Goal: Task Accomplishment & Management: Manage account settings

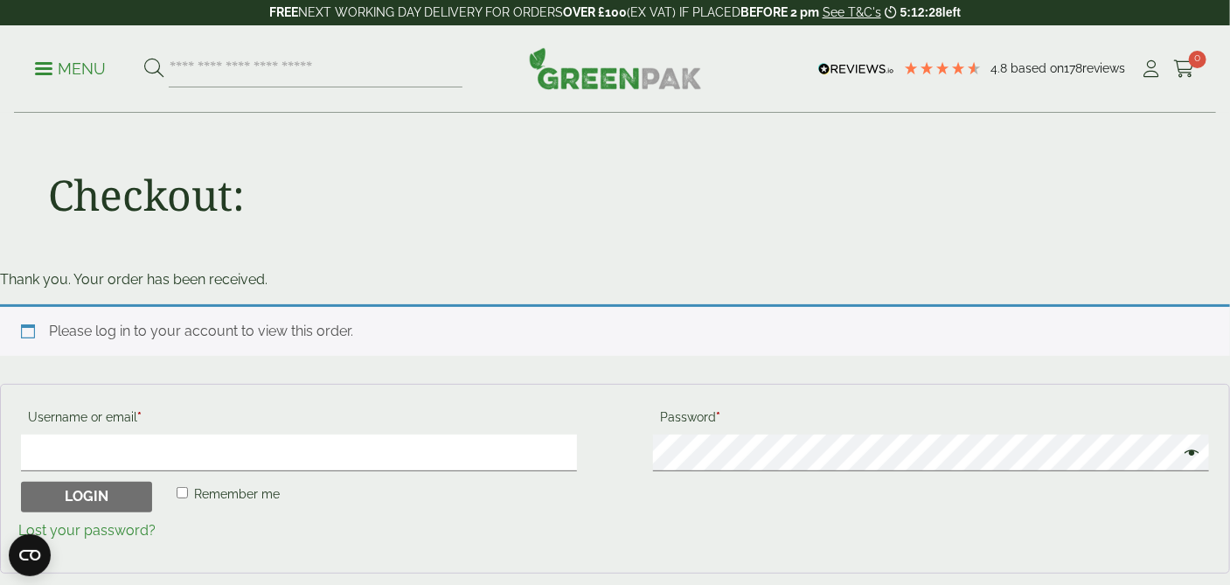
click at [599, 63] on img at bounding box center [615, 68] width 173 height 42
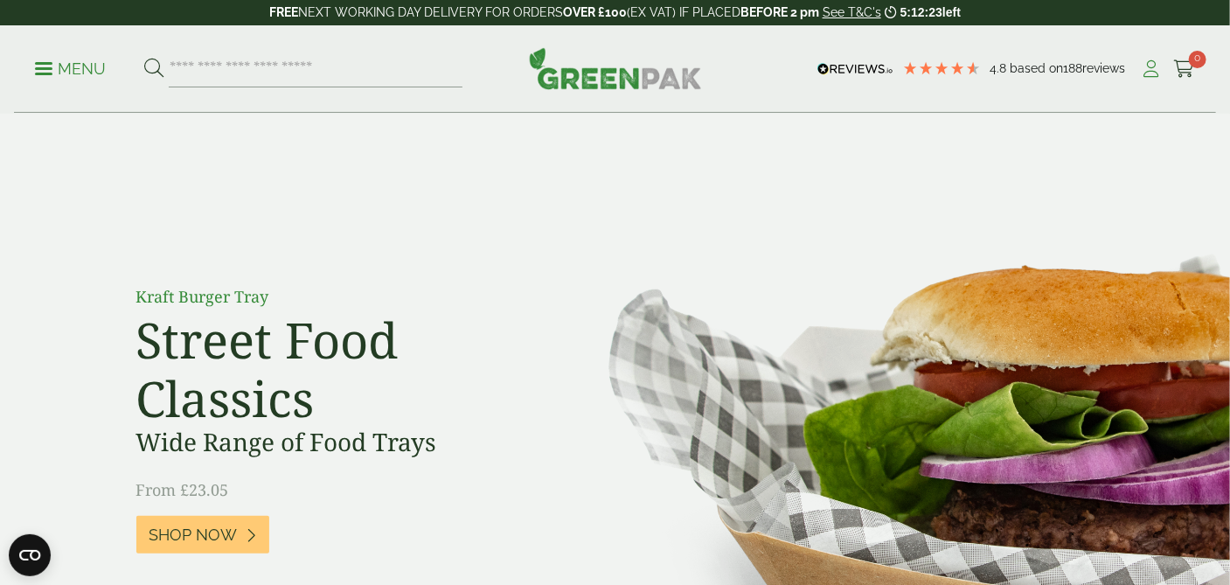
click at [1149, 73] on icon at bounding box center [1152, 68] width 22 height 17
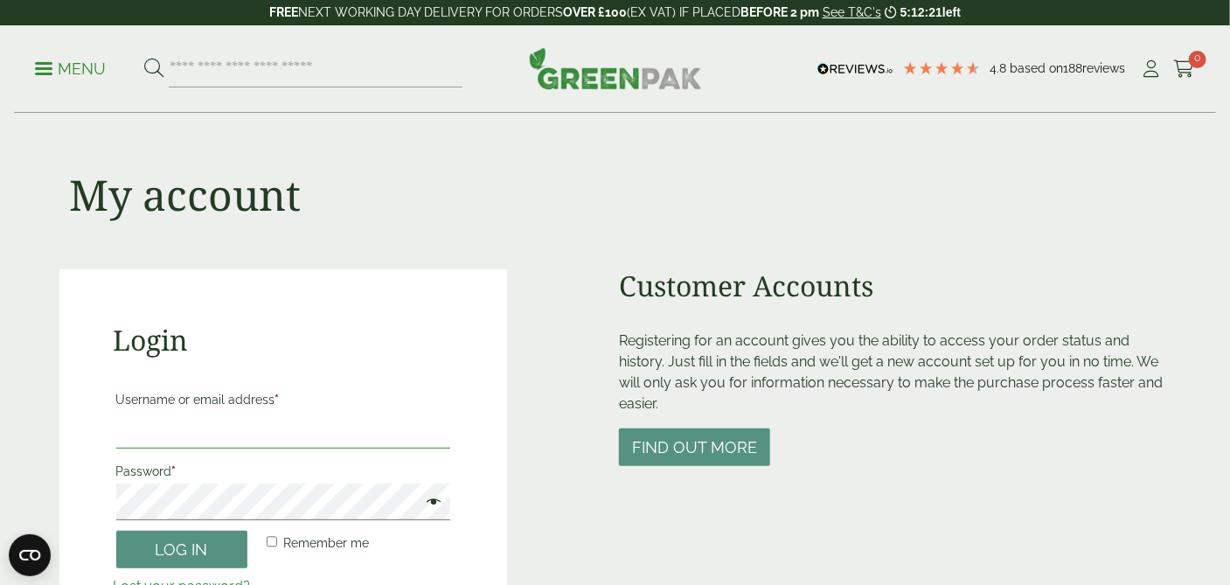
click at [258, 427] on input "Username or email address *" at bounding box center [283, 430] width 334 height 37
type input "**********"
click at [178, 547] on button "Log in" at bounding box center [181, 550] width 131 height 38
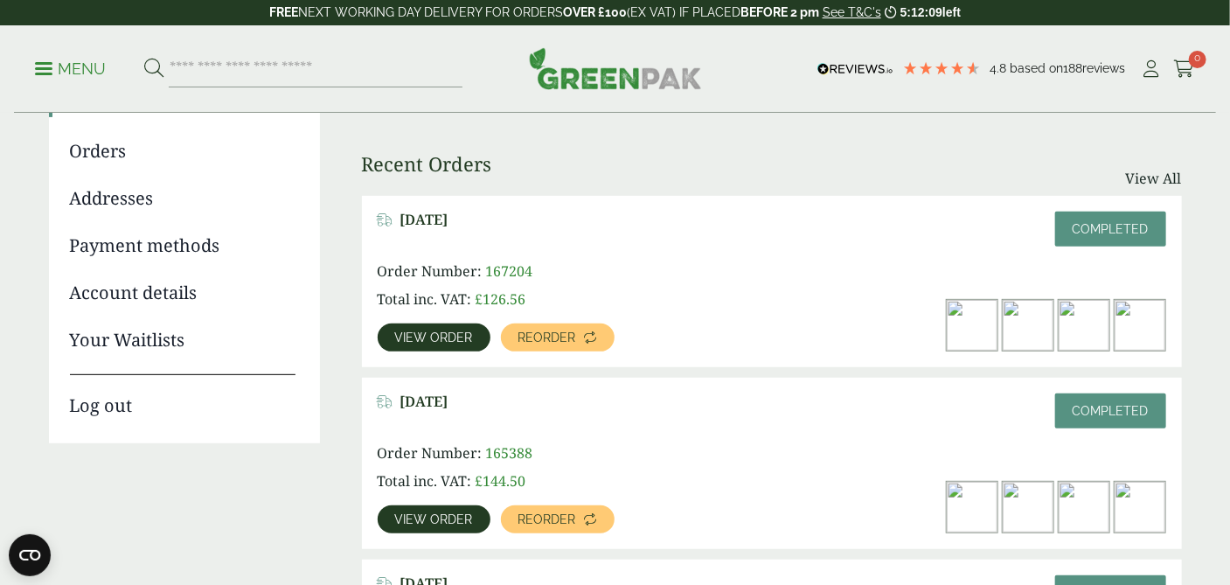
scroll to position [196, 0]
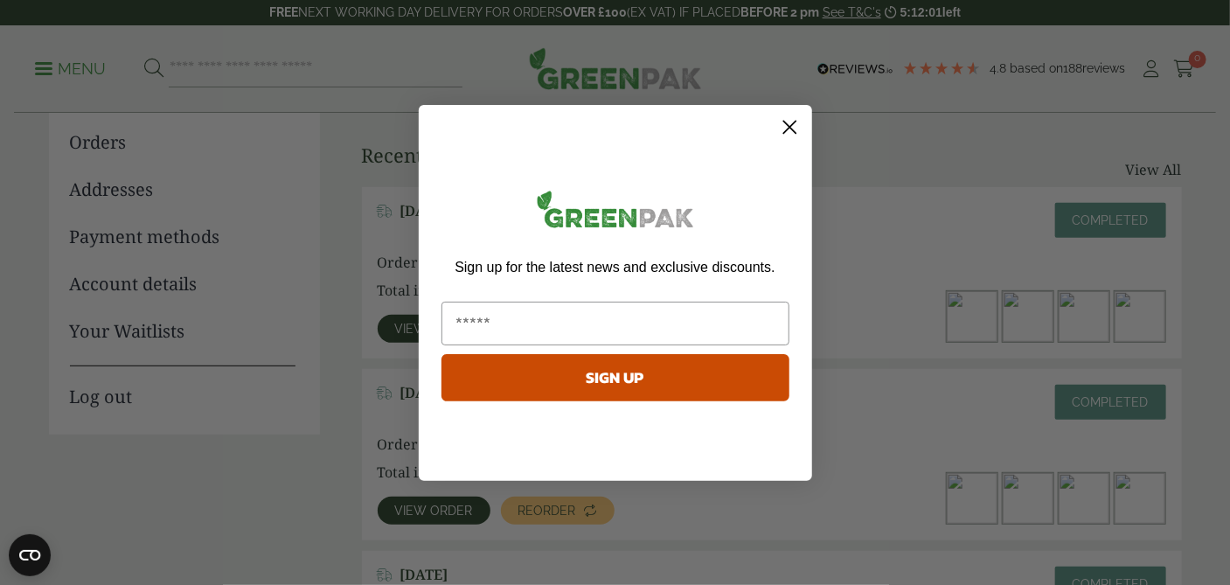
click at [787, 126] on circle "Close dialog" at bounding box center [789, 126] width 29 height 29
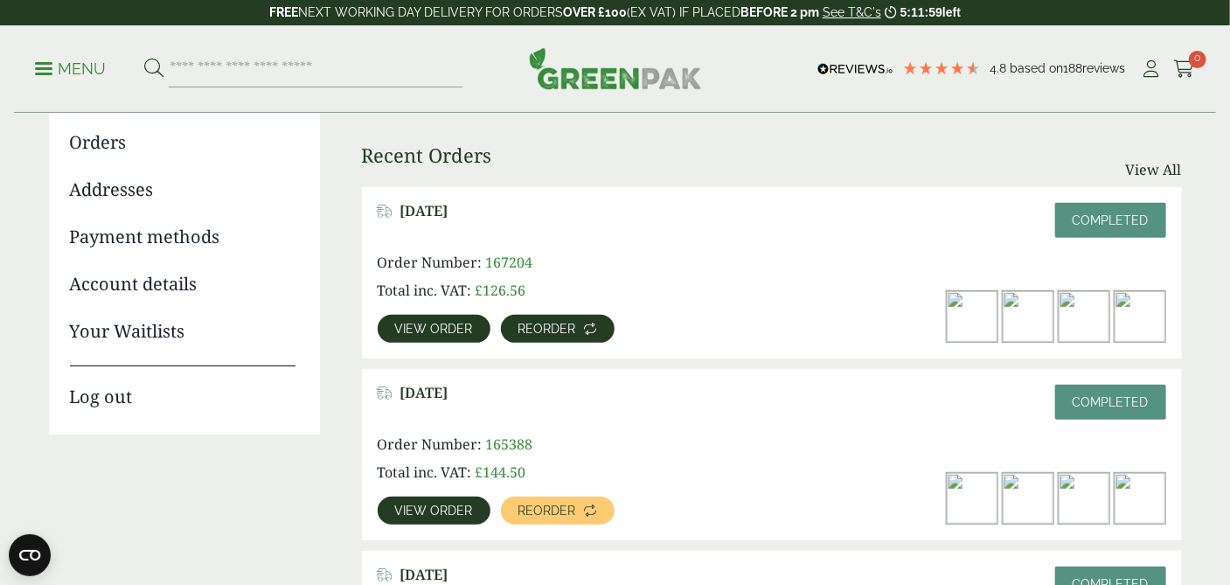
click at [561, 319] on link "Reorder" at bounding box center [558, 329] width 114 height 28
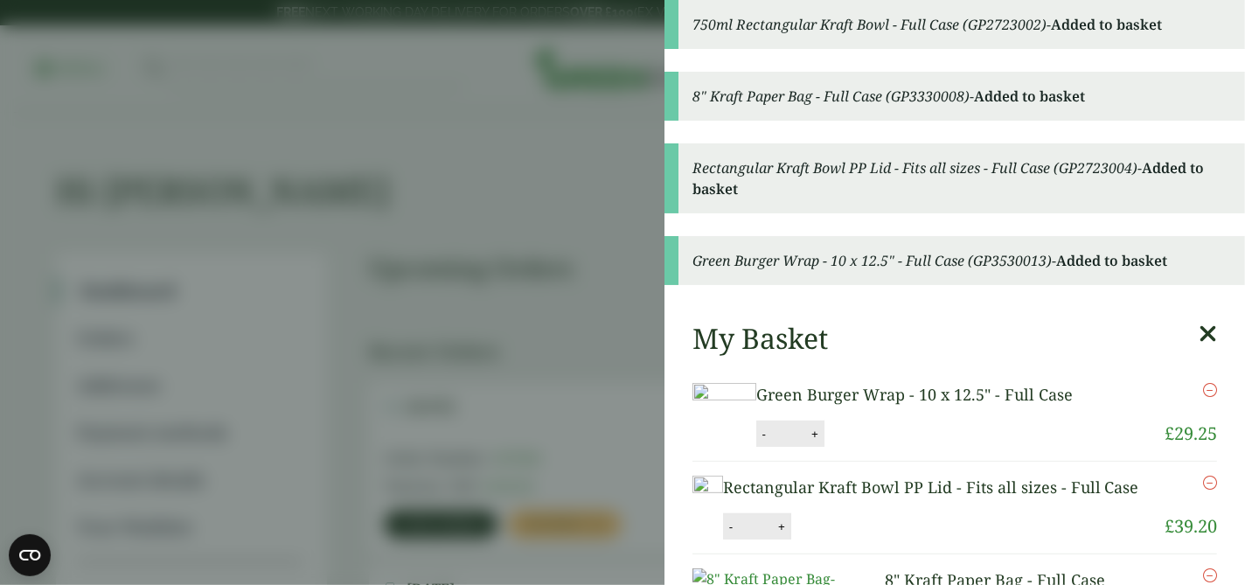
click at [480, 287] on aside "750ml Rectangular Kraft Bowl - Full Case (GP2723002) - Added to basket 8" Kraft…" at bounding box center [622, 292] width 1245 height 585
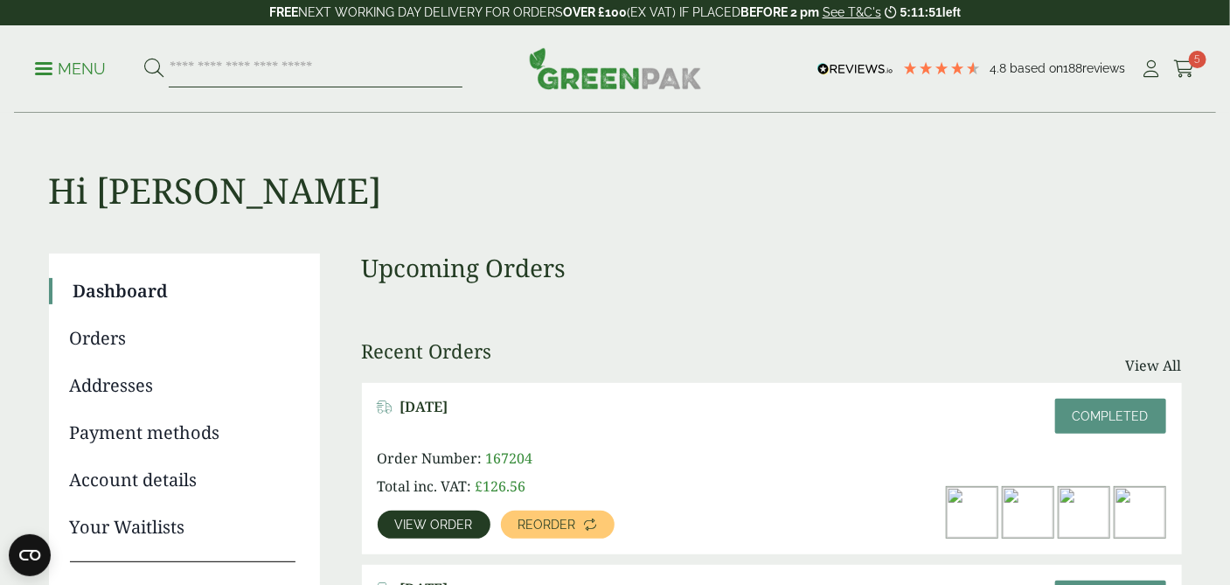
click at [194, 66] on input "search" at bounding box center [316, 69] width 294 height 37
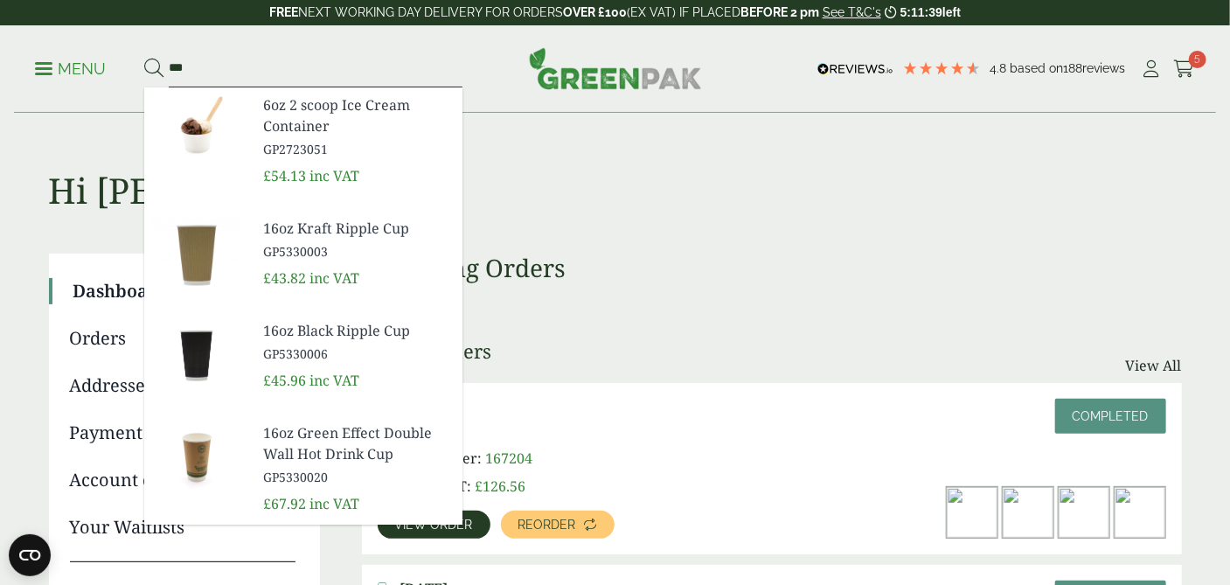
type input "***"
click at [648, 175] on h1 "Hi Franklin" at bounding box center [615, 163] width 1133 height 98
